Goal: Book appointment/travel/reservation

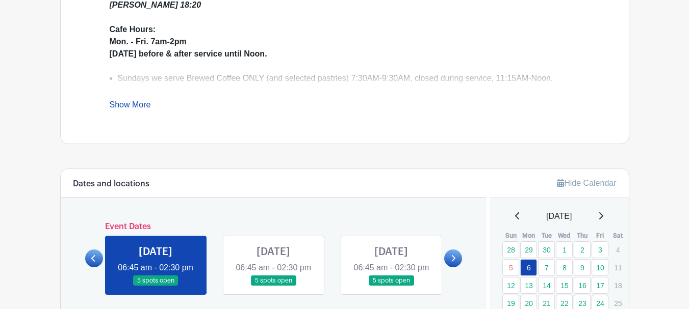
scroll to position [510, 0]
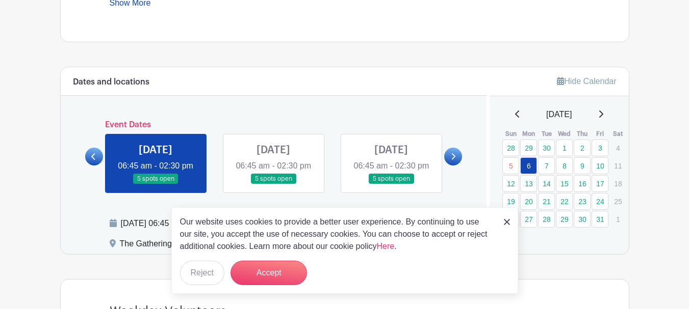
click at [505, 223] on img at bounding box center [507, 222] width 6 height 6
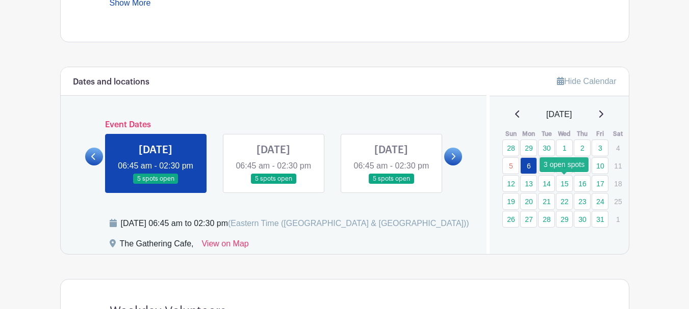
click at [567, 185] on link "15" at bounding box center [564, 183] width 17 height 17
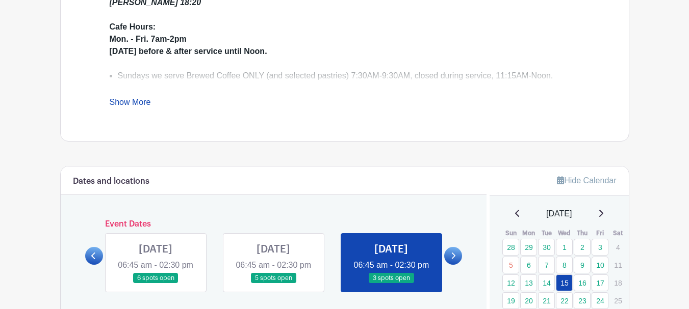
scroll to position [459, 0]
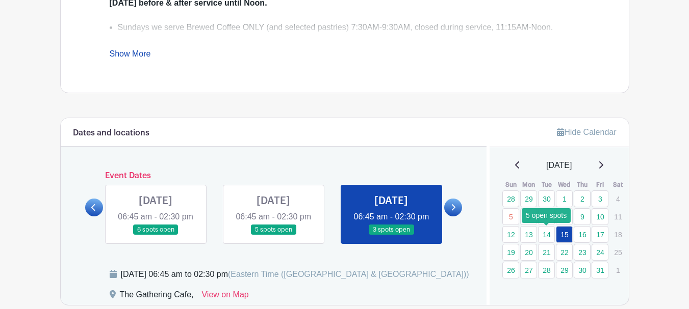
click at [550, 230] on link "14" at bounding box center [546, 234] width 17 height 17
click at [548, 232] on link "14" at bounding box center [546, 234] width 17 height 17
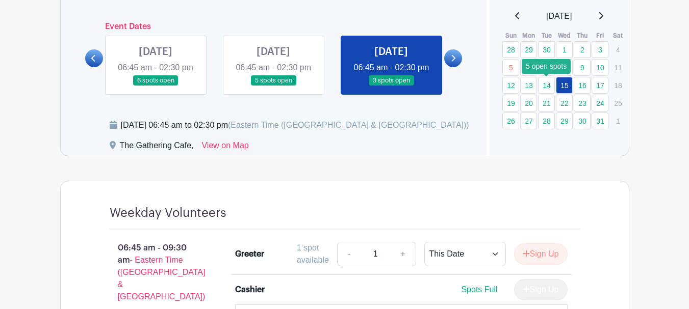
scroll to position [612, 0]
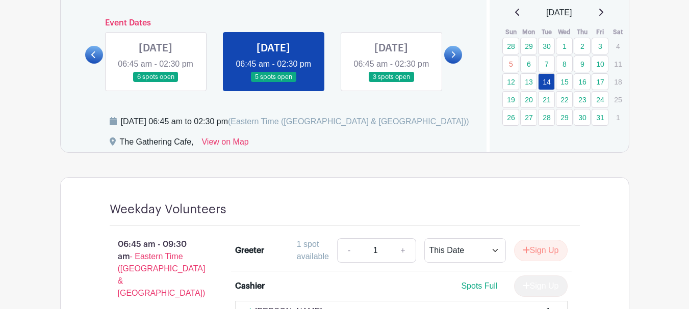
click at [273, 83] on link at bounding box center [273, 83] width 0 height 0
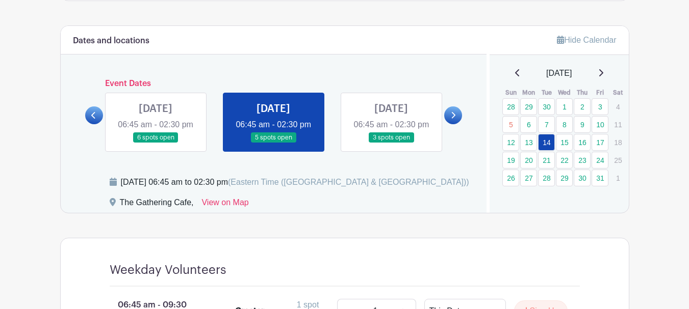
scroll to position [510, 0]
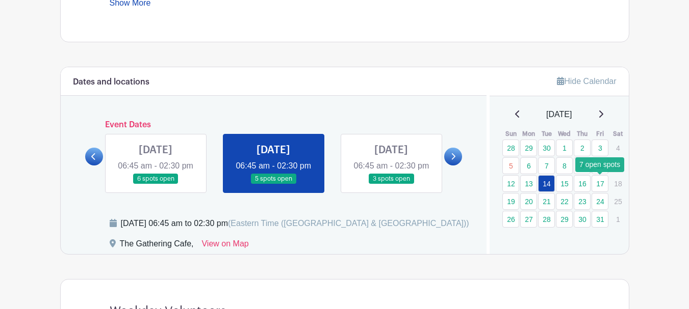
click at [603, 182] on link "17" at bounding box center [599, 183] width 17 height 17
